Goal: Information Seeking & Learning: Learn about a topic

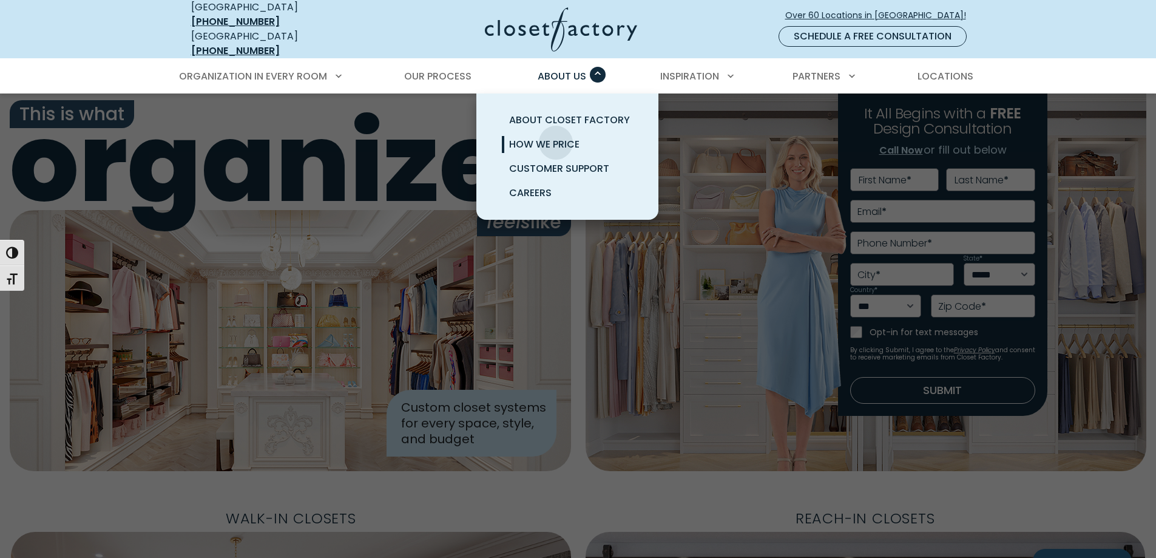
click at [556, 137] on span "How We Price" at bounding box center [544, 144] width 70 height 14
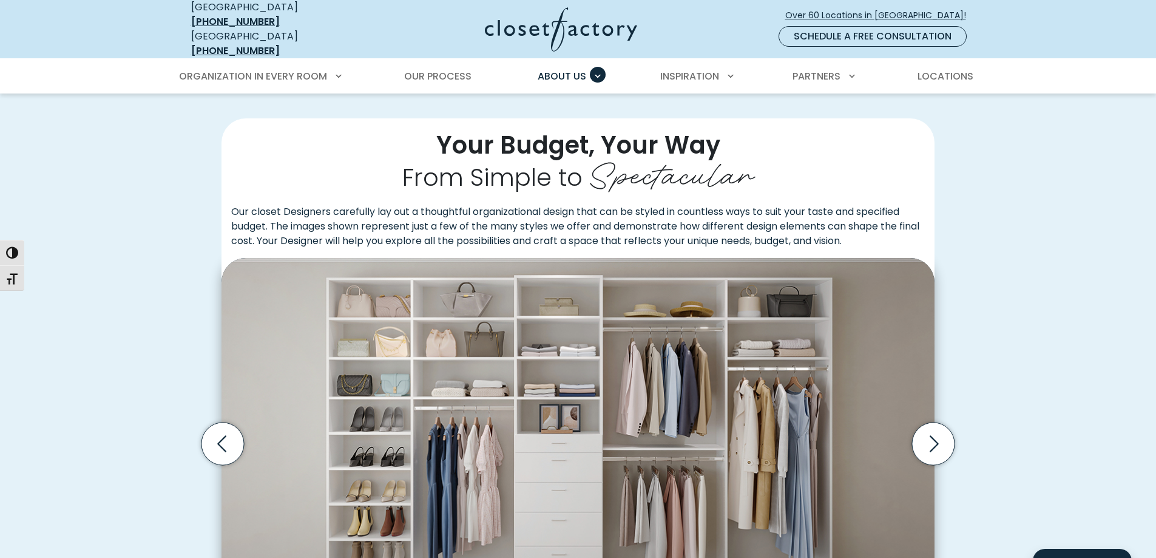
scroll to position [303, 0]
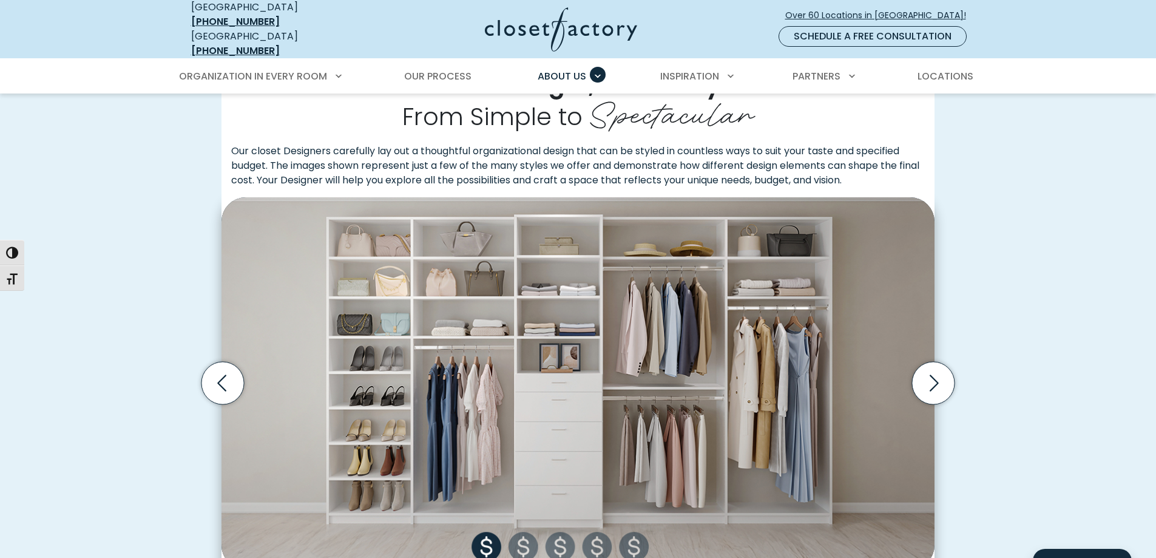
click at [529, 540] on img "Thumbnail Gallery" at bounding box center [577, 382] width 713 height 371
click at [522, 546] on img "Thumbnail Gallery" at bounding box center [577, 382] width 713 height 371
click at [945, 390] on icon "Next slide" at bounding box center [933, 383] width 42 height 42
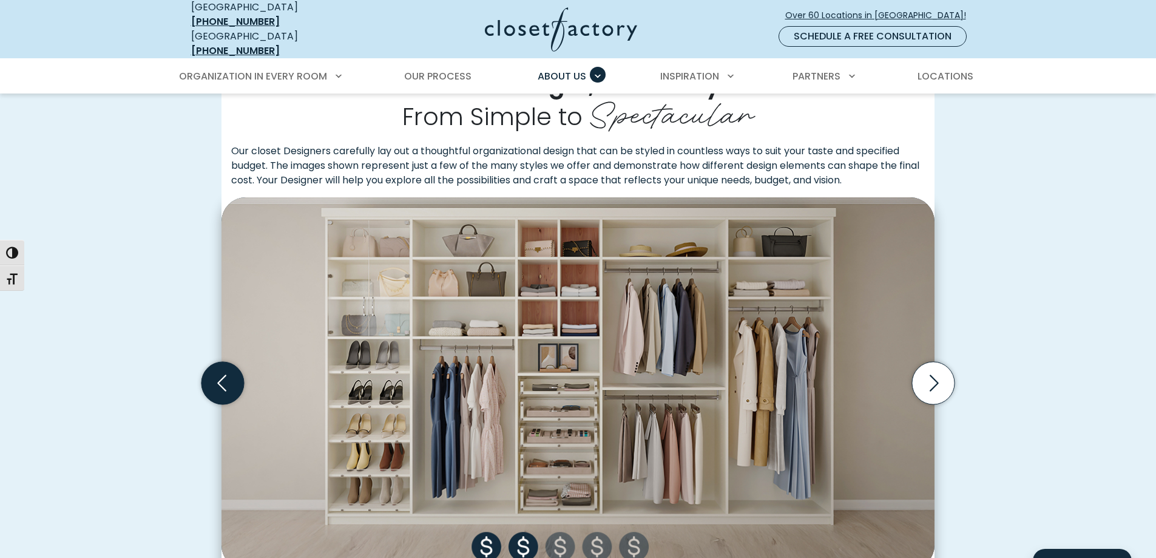
click at [225, 377] on icon "Previous slide" at bounding box center [222, 383] width 42 height 42
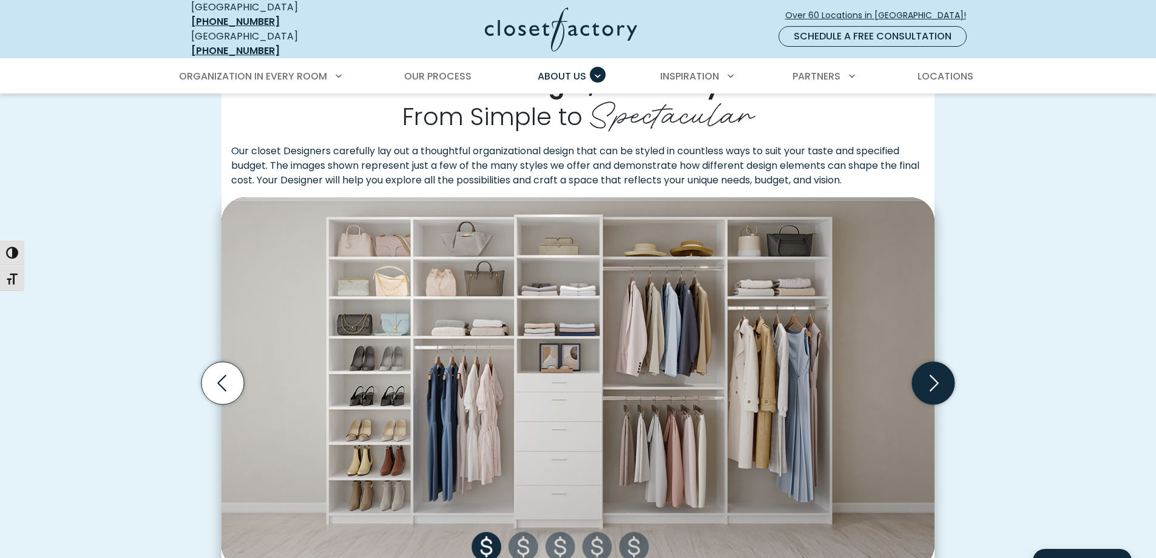
click at [938, 380] on icon "Next slide" at bounding box center [933, 383] width 42 height 42
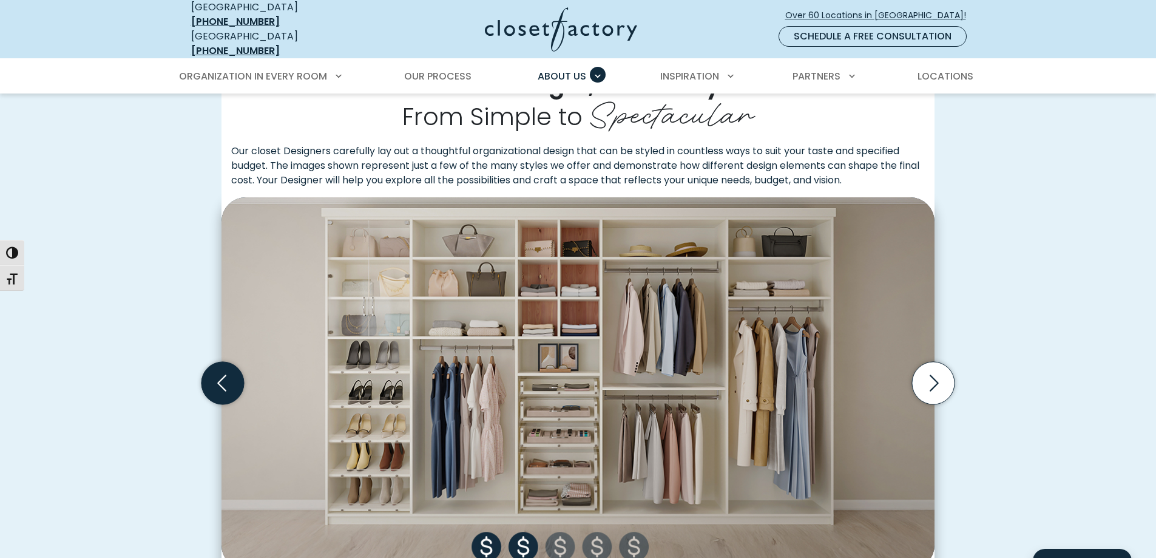
click at [221, 376] on icon "Previous slide" at bounding box center [222, 383] width 42 height 42
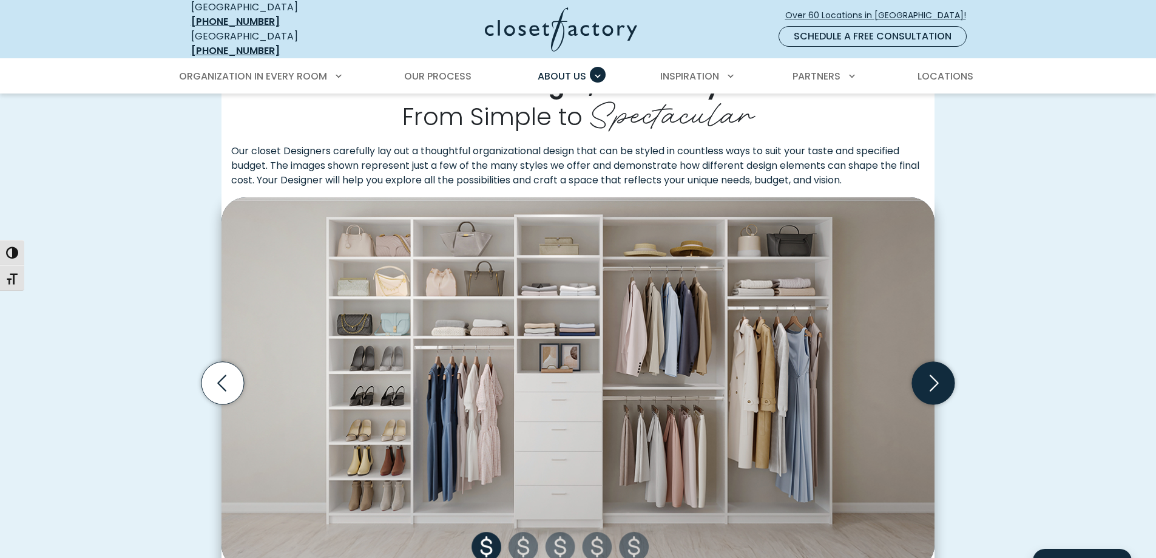
click at [944, 370] on icon "Next slide" at bounding box center [933, 383] width 42 height 42
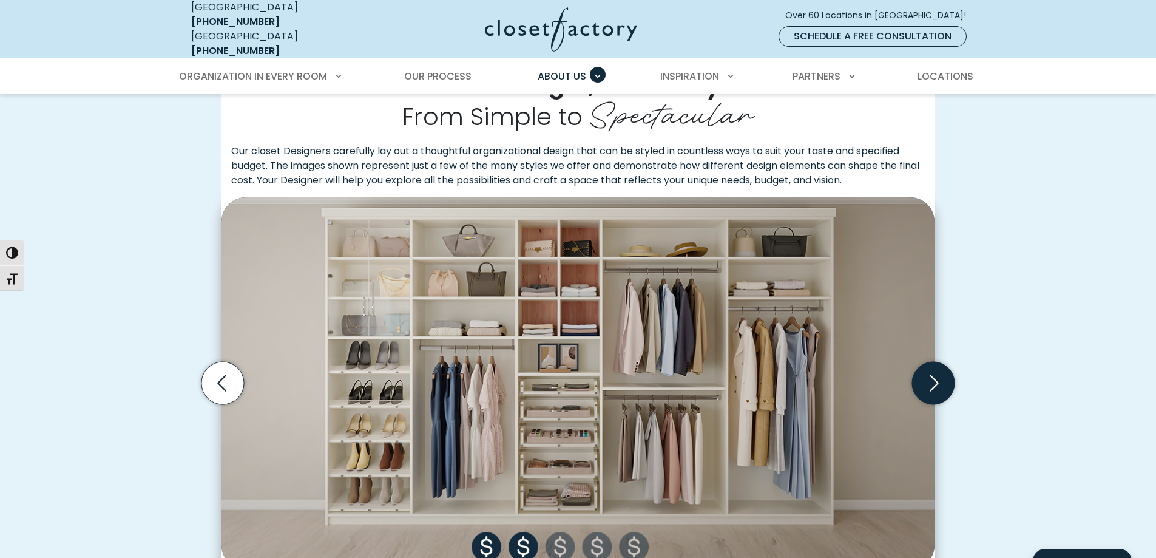
click at [944, 370] on icon "Next slide" at bounding box center [933, 383] width 42 height 42
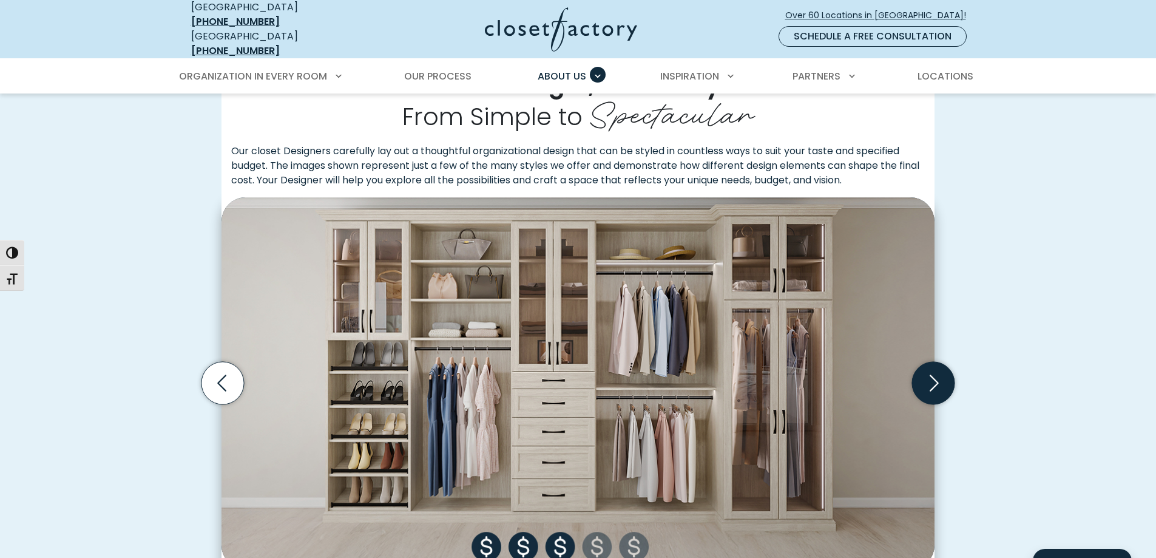
click at [944, 370] on icon "Next slide" at bounding box center [933, 383] width 42 height 42
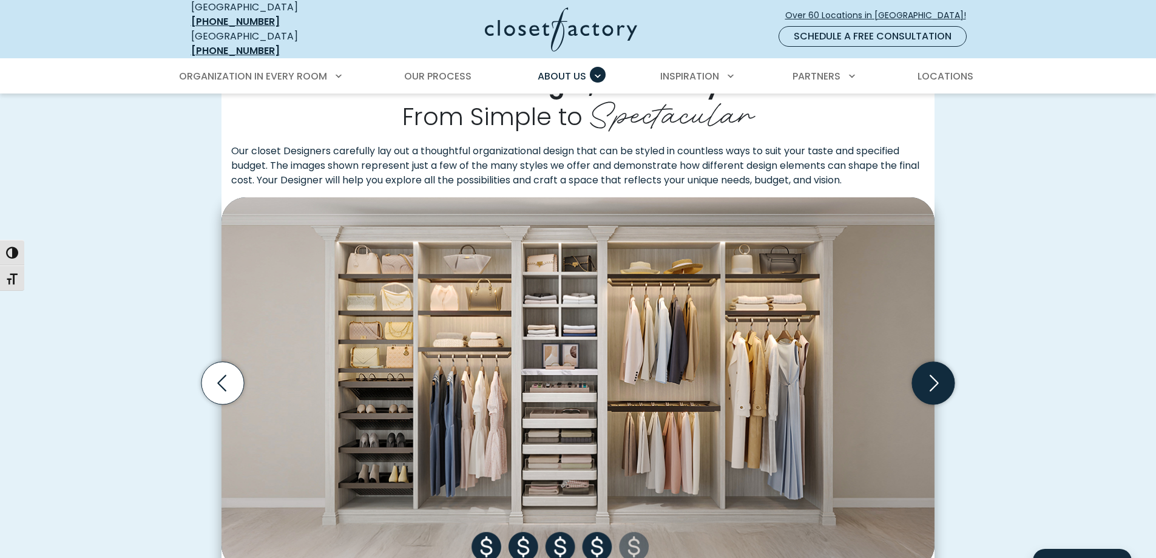
click at [944, 370] on icon "Next slide" at bounding box center [933, 383] width 42 height 42
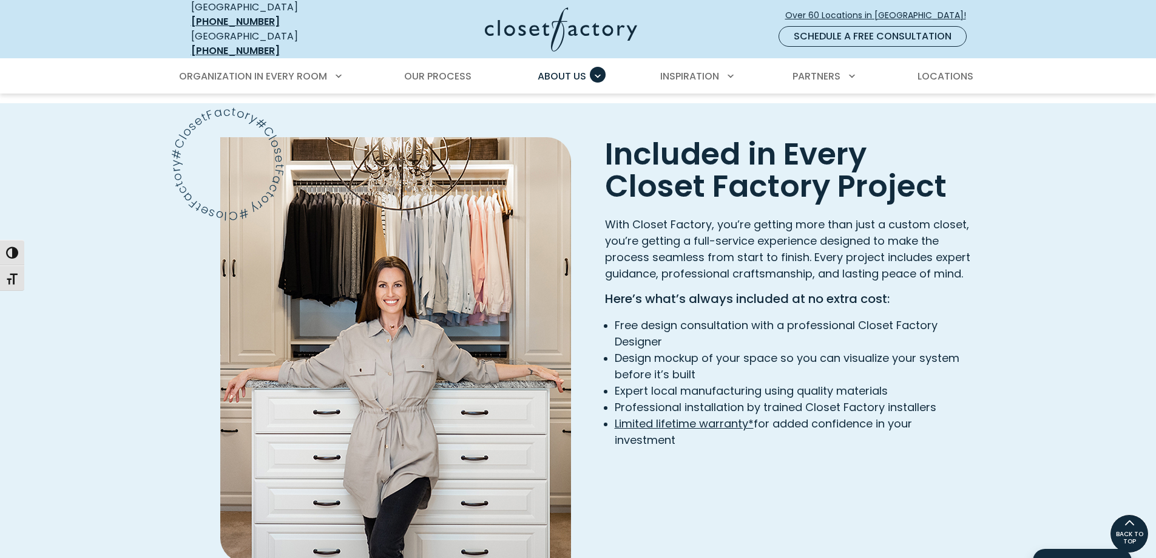
scroll to position [1699, 0]
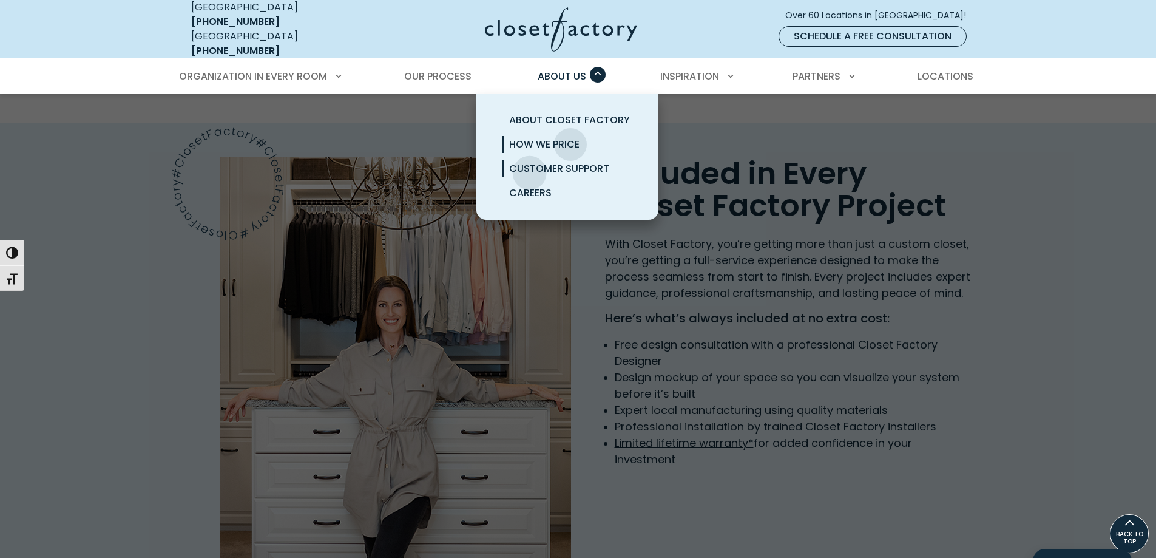
click at [531, 161] on span "Customer Support" at bounding box center [559, 168] width 100 height 14
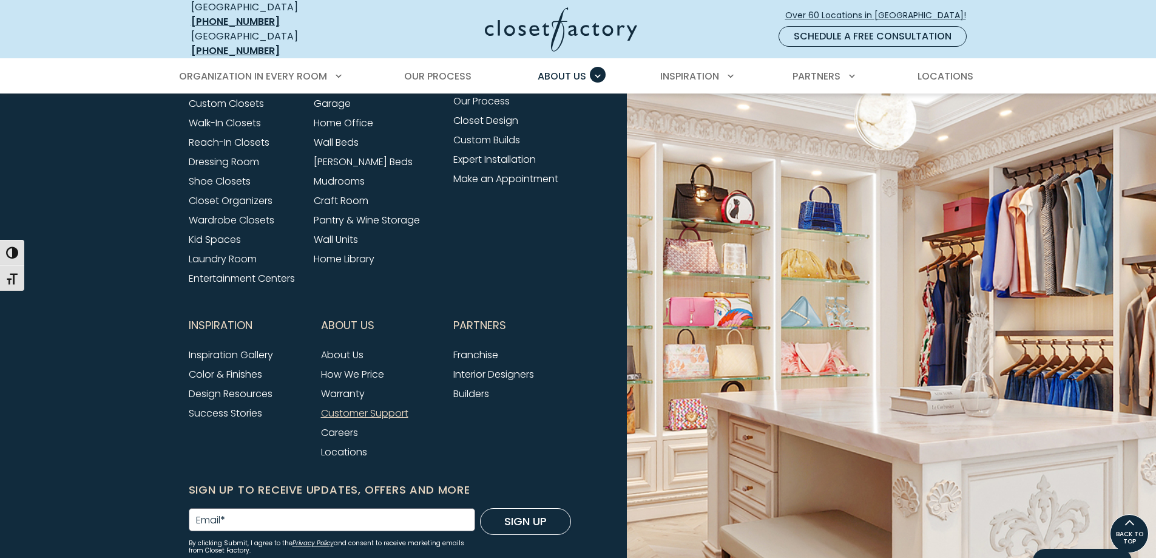
scroll to position [1046, 0]
